Goal: Use online tool/utility

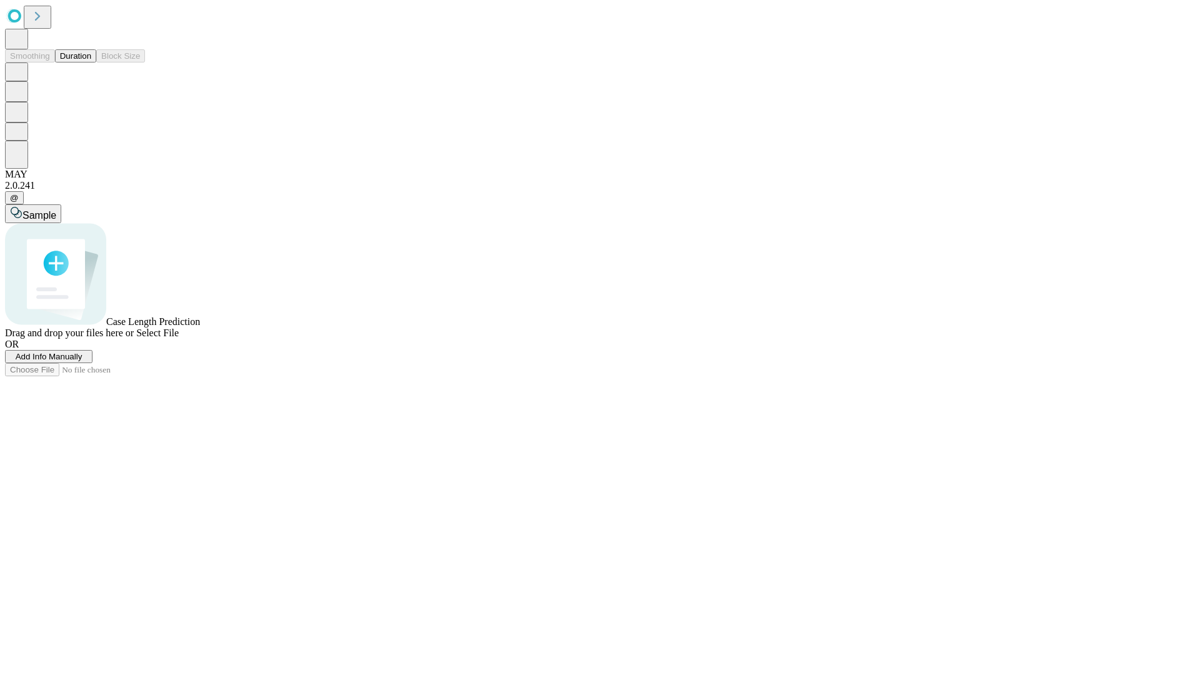
click at [91, 62] on button "Duration" at bounding box center [75, 55] width 41 height 13
click at [56, 210] on span "Sample" at bounding box center [39, 215] width 34 height 11
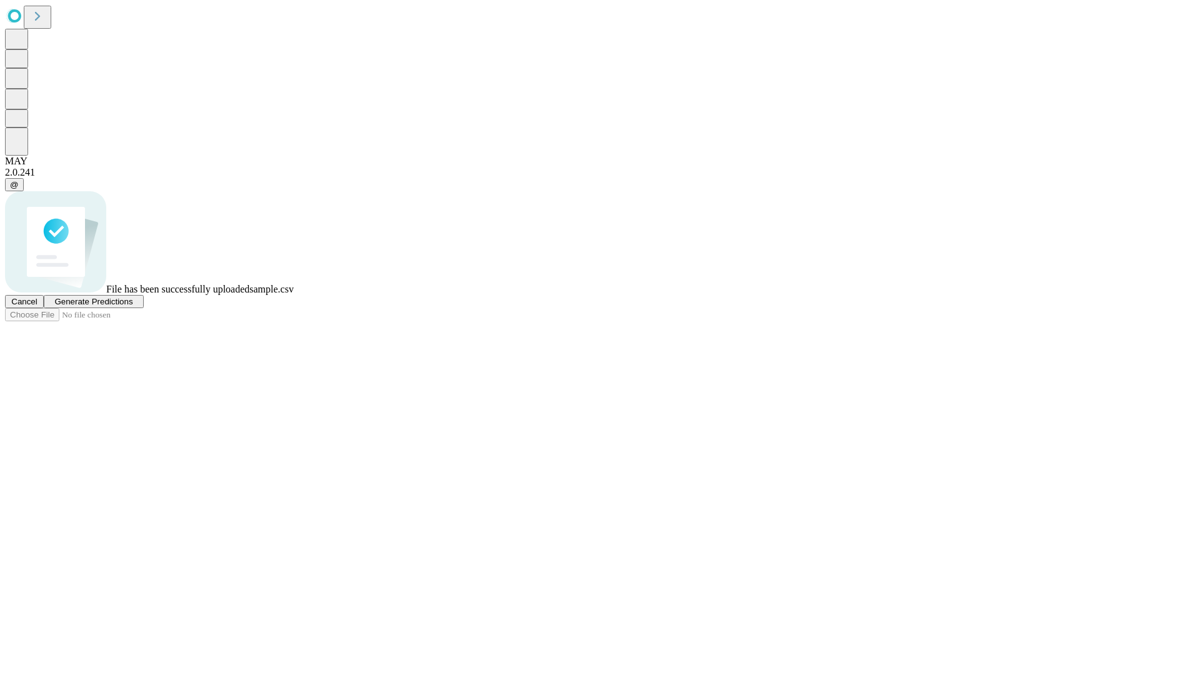
click at [132, 306] on span "Generate Predictions" at bounding box center [93, 301] width 78 height 9
